Goal: Task Accomplishment & Management: Complete application form

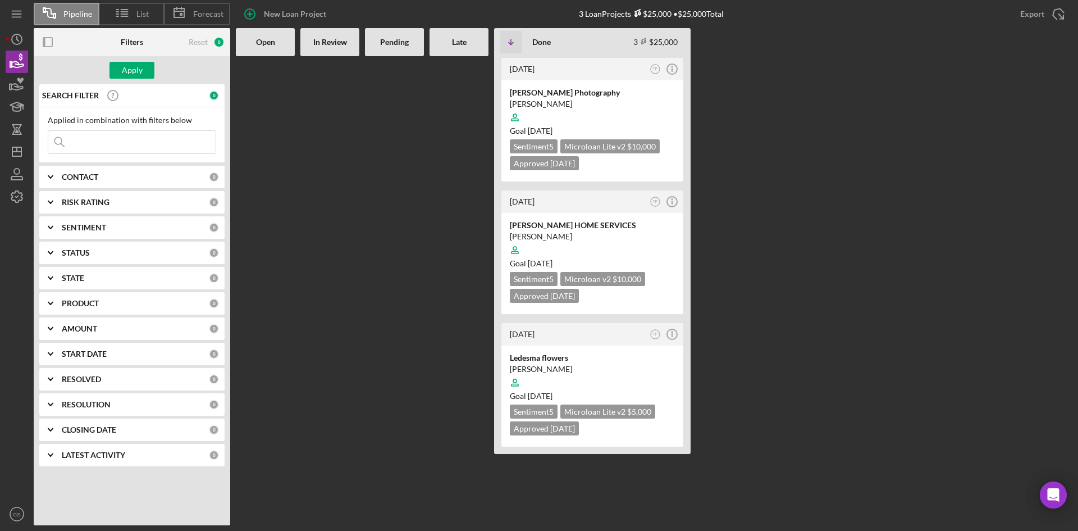
click at [95, 134] on input at bounding box center [131, 142] width 167 height 22
click at [101, 140] on input at bounding box center [131, 142] width 167 height 22
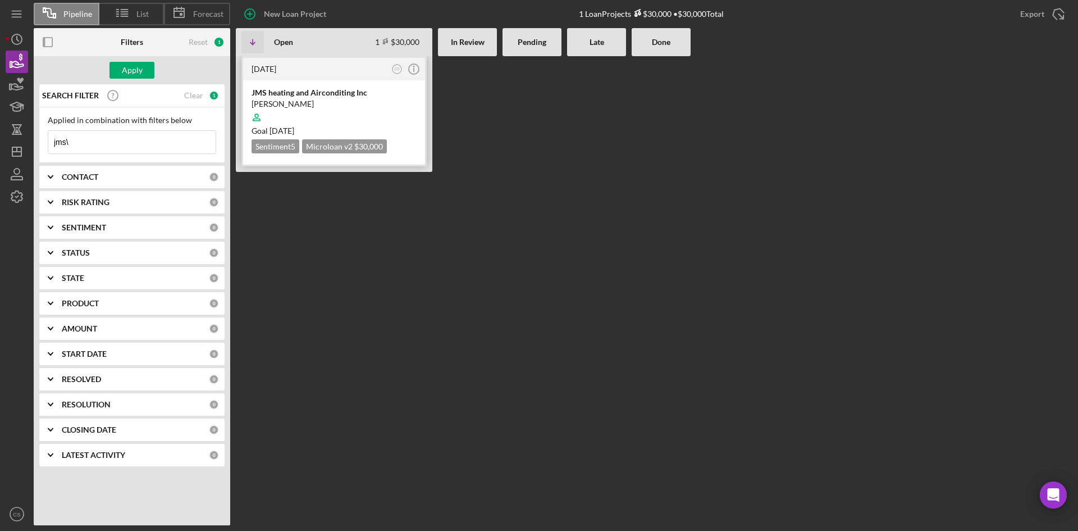
type input "jms\"
click at [313, 106] on div "jose murillo" at bounding box center [334, 103] width 165 height 11
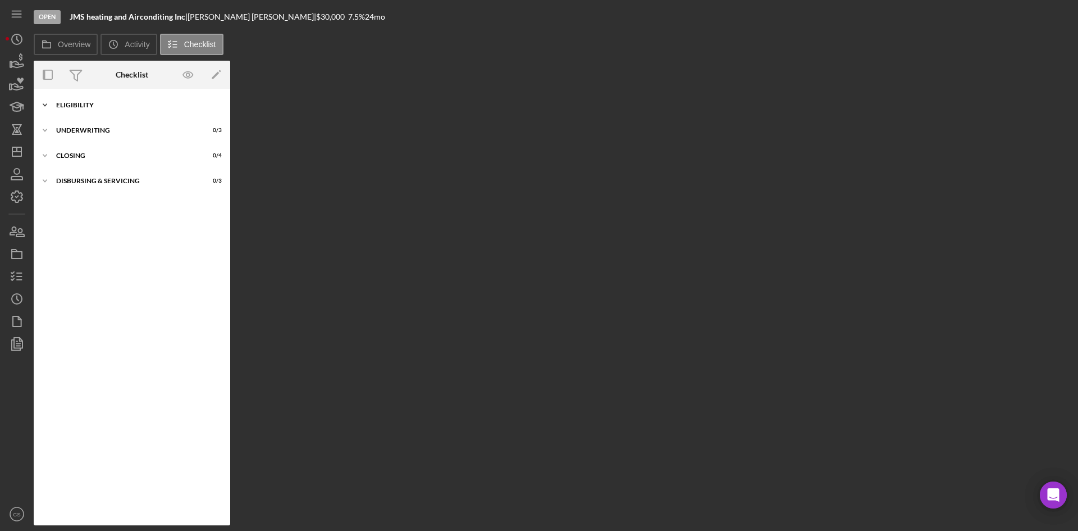
click at [162, 105] on div "Eligibility" at bounding box center [136, 105] width 160 height 7
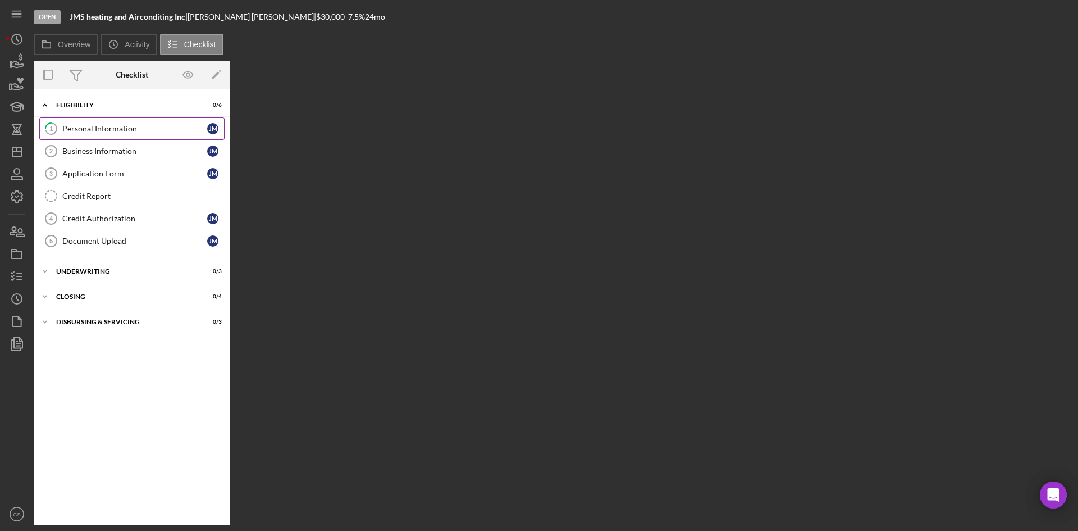
click at [129, 128] on div "Personal Information" at bounding box center [134, 128] width 145 height 9
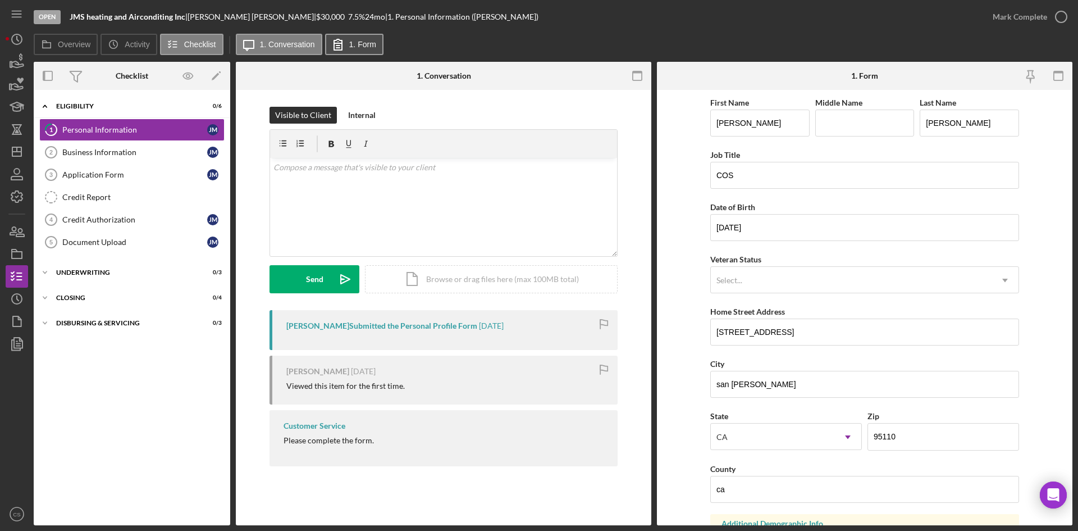
click at [353, 48] on label "1. Form" at bounding box center [362, 44] width 27 height 9
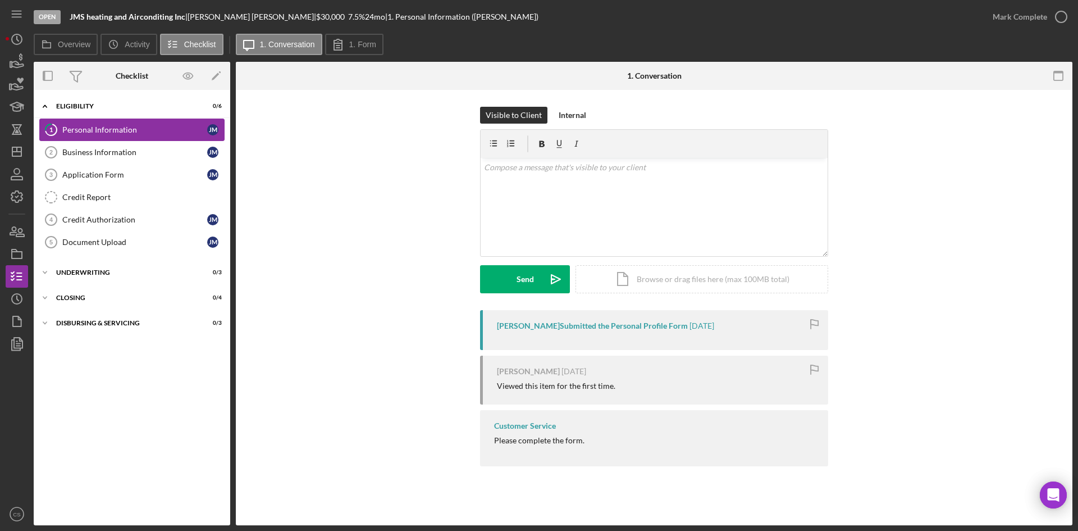
click at [162, 138] on link "1 Personal Information j m" at bounding box center [131, 129] width 185 height 22
click at [147, 153] on div "Business Information" at bounding box center [134, 152] width 145 height 9
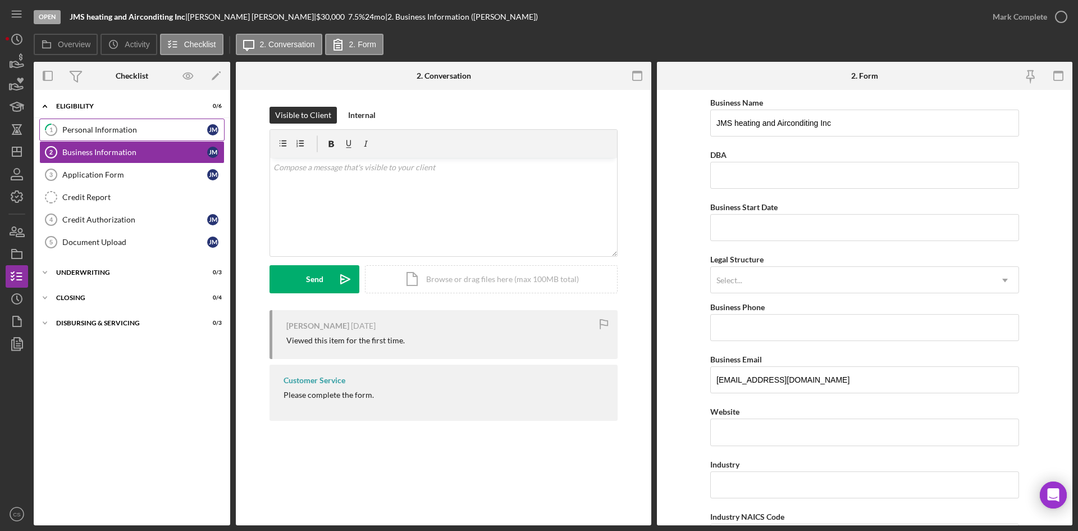
click at [141, 135] on link "1 Personal Information j m" at bounding box center [131, 129] width 185 height 22
